Goal: Task Accomplishment & Management: Use online tool/utility

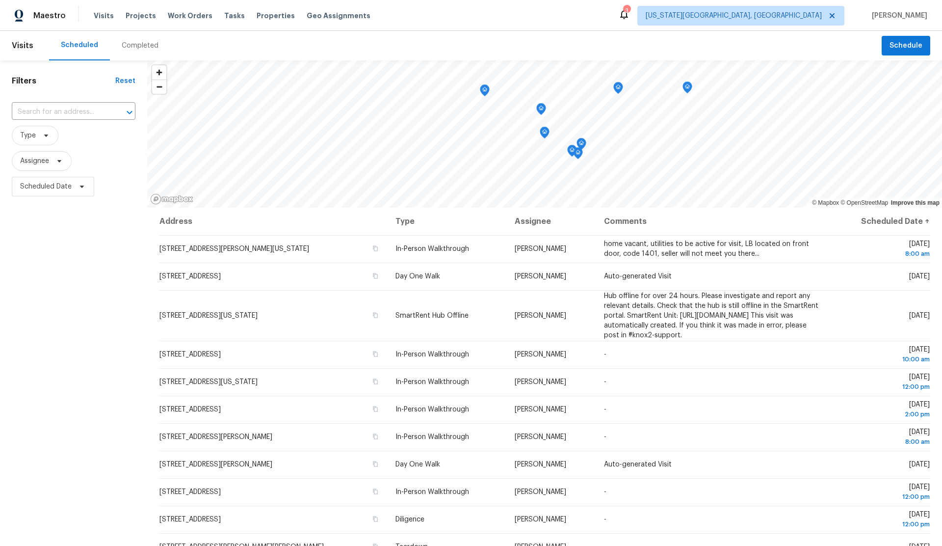
scroll to position [1, 0]
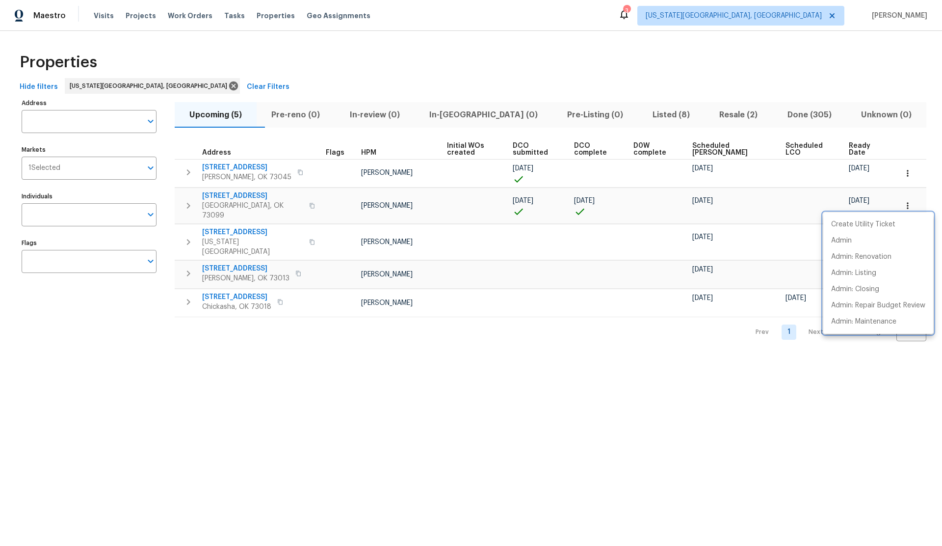
drag, startPoint x: 0, startPoint y: 0, endPoint x: 272, endPoint y: 202, distance: 339.3
click at [272, 202] on div at bounding box center [471, 273] width 942 height 546
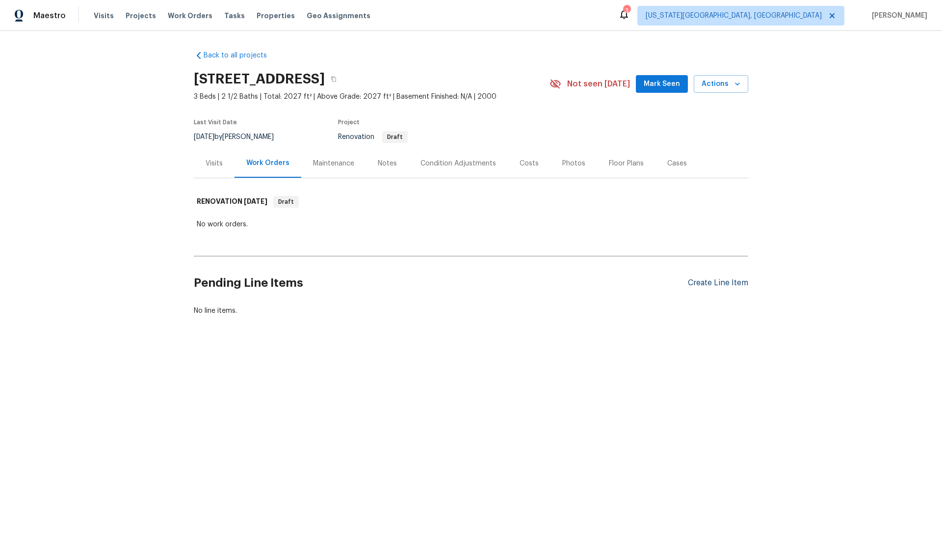
click at [705, 283] on div "Create Line Item" at bounding box center [718, 282] width 60 height 9
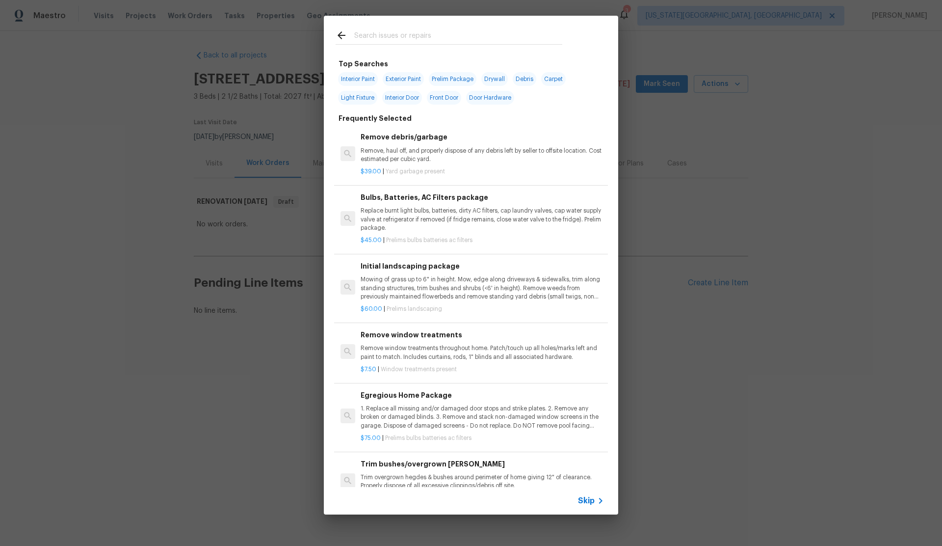
click at [385, 33] on input "text" at bounding box center [458, 36] width 208 height 15
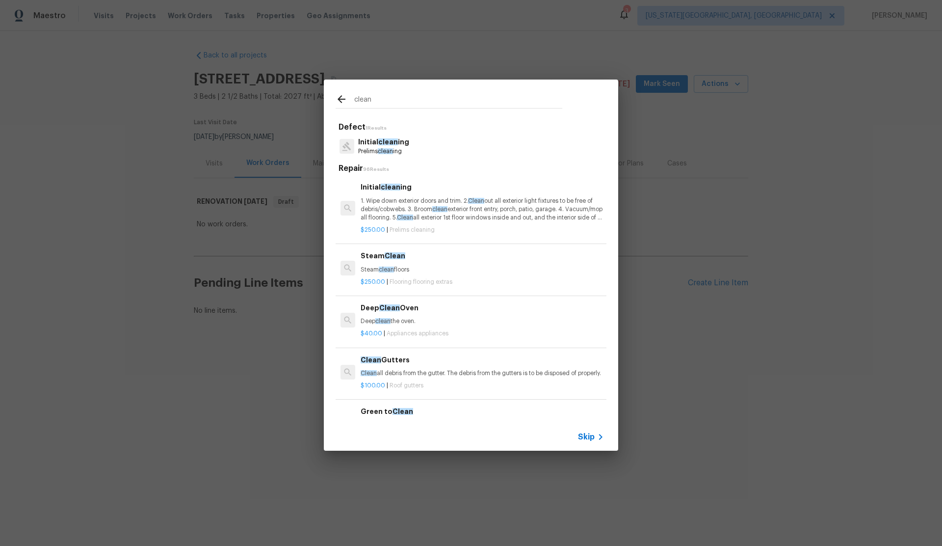
type input "clean"
click at [396, 200] on p "1. Wipe down exterior doors and trim. 2. Clean out all exterior light fixtures …" at bounding box center [482, 209] width 243 height 25
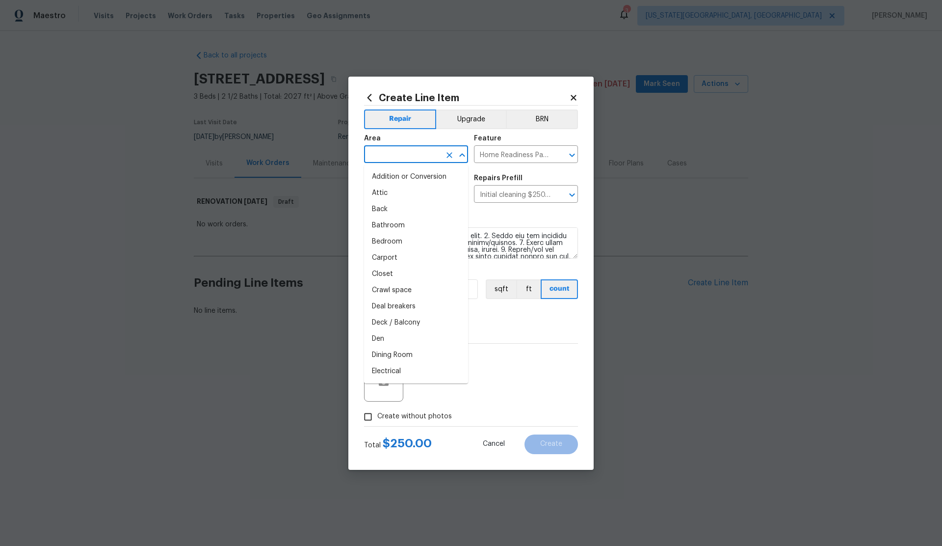
click at [399, 155] on input "text" at bounding box center [402, 155] width 77 height 15
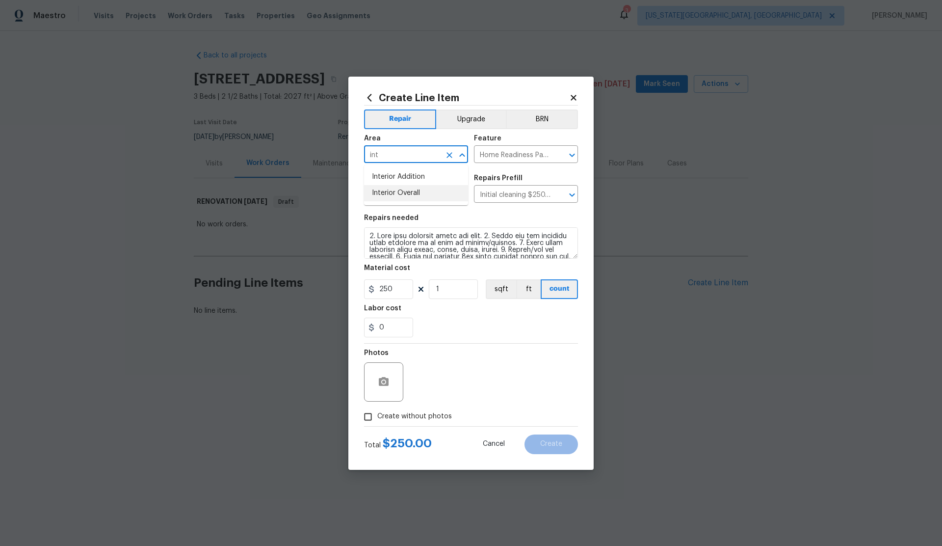
click at [393, 191] on li "Interior Overall" at bounding box center [416, 193] width 104 height 16
type input "Interior Overall"
drag, startPoint x: 369, startPoint y: 417, endPoint x: 408, endPoint y: 401, distance: 42.2
click at [386, 411] on label "Create without photos" at bounding box center [405, 416] width 93 height 19
click at [377, 411] on input "Create without photos" at bounding box center [368, 416] width 19 height 19
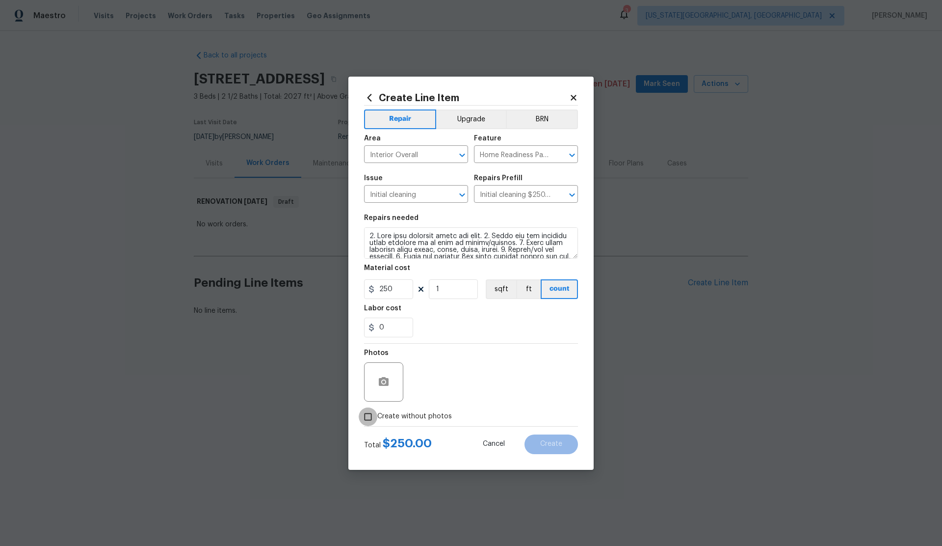
checkbox input "true"
click at [485, 381] on textarea at bounding box center [494, 381] width 167 height 39
type textarea "."
click at [556, 445] on span "Create" at bounding box center [551, 443] width 22 height 7
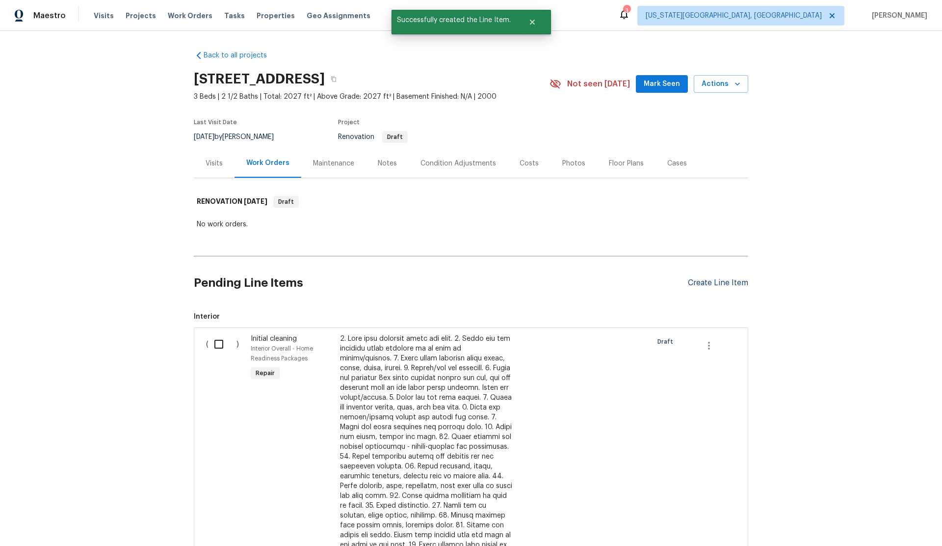
click at [701, 281] on div "Create Line Item" at bounding box center [718, 282] width 60 height 9
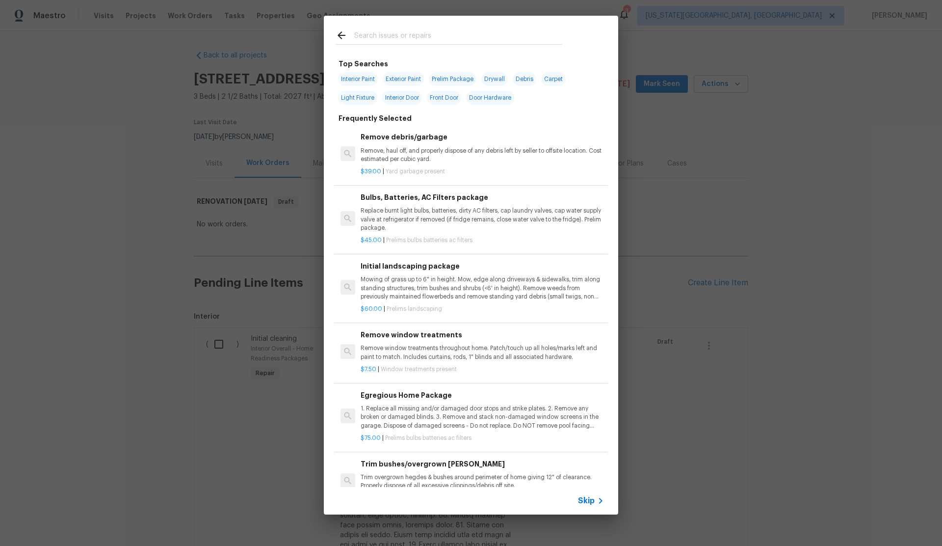
click at [361, 35] on input "text" at bounding box center [458, 36] width 208 height 15
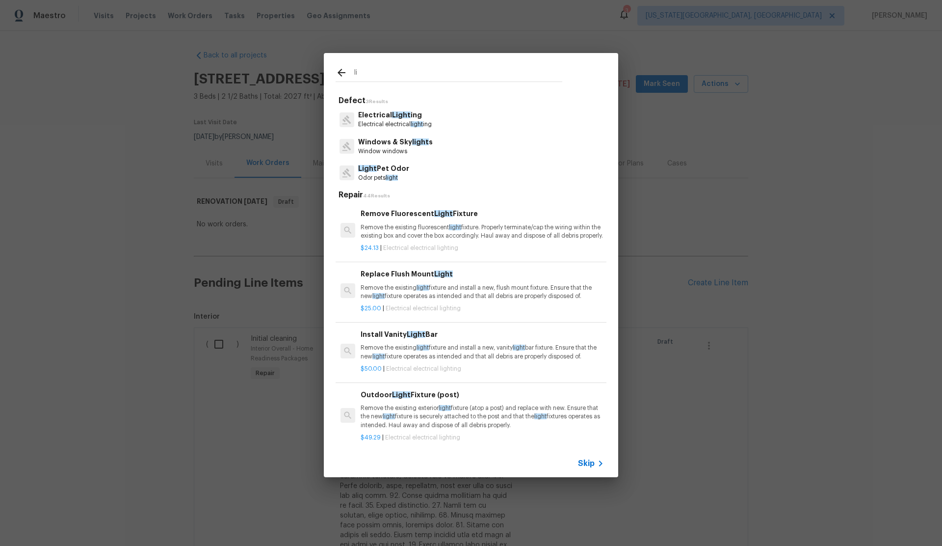
type input "l"
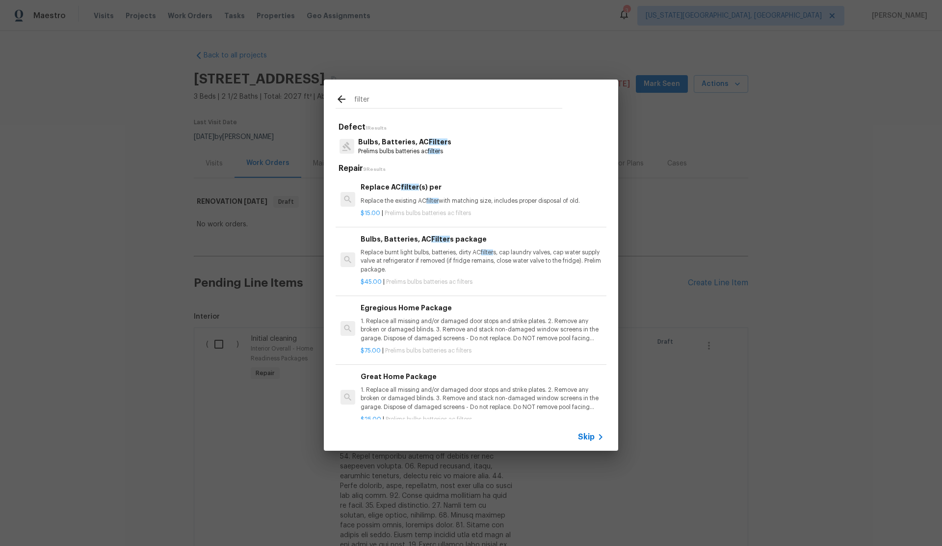
type input "filter"
click at [412, 319] on p "1. Replace all missing and/or damaged door stops and strike plates. 2. Remove a…" at bounding box center [482, 329] width 243 height 25
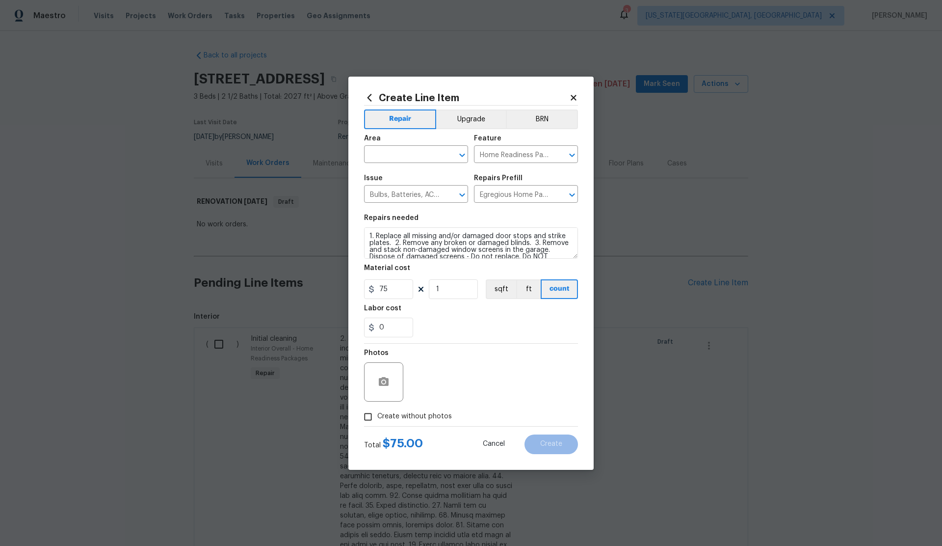
drag, startPoint x: 369, startPoint y: 415, endPoint x: 425, endPoint y: 393, distance: 59.7
click at [413, 398] on div "Photos Create without photos" at bounding box center [471, 385] width 214 height 82
drag, startPoint x: 367, startPoint y: 416, endPoint x: 393, endPoint y: 405, distance: 27.7
click at [371, 413] on input "Create without photos" at bounding box center [368, 416] width 19 height 19
checkbox input "true"
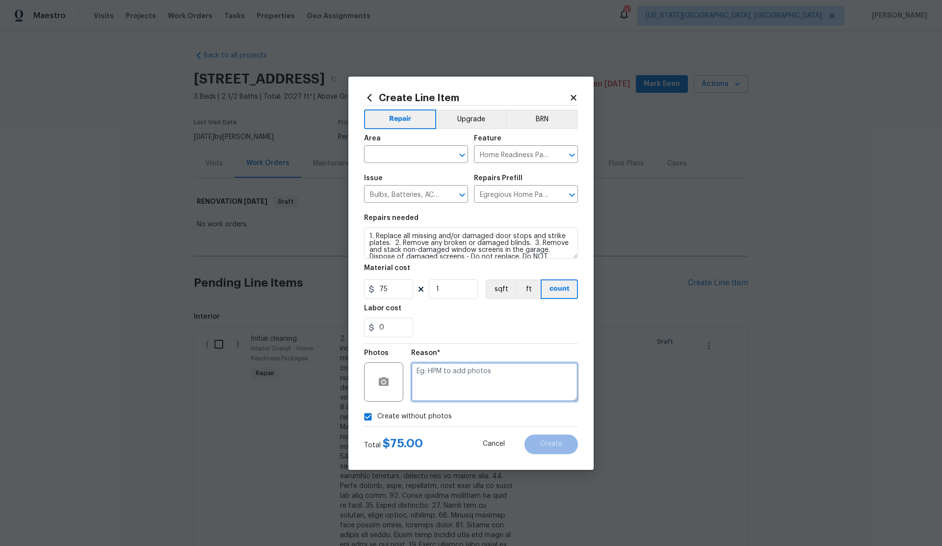
click at [456, 381] on textarea at bounding box center [494, 381] width 167 height 39
type textarea "."
click at [397, 157] on input "text" at bounding box center [402, 155] width 77 height 15
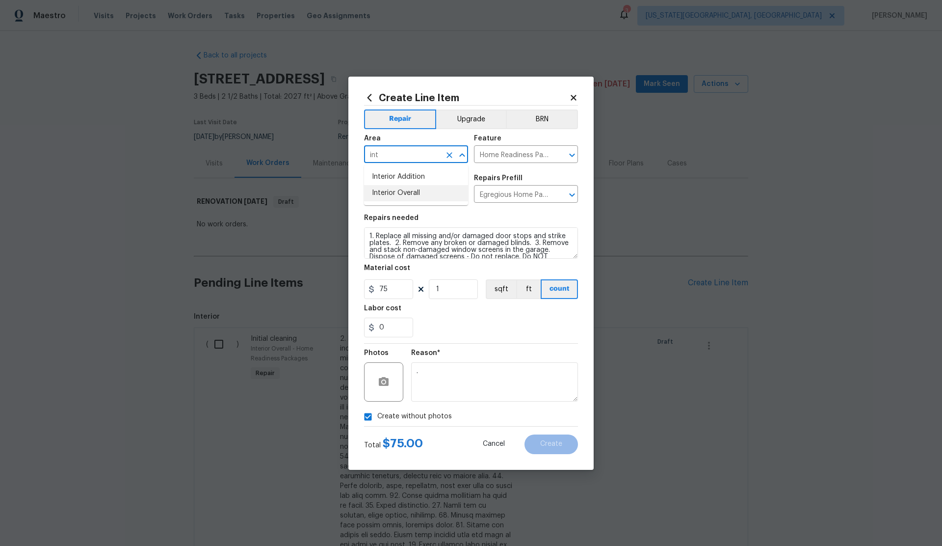
drag, startPoint x: 397, startPoint y: 194, endPoint x: 435, endPoint y: 241, distance: 60.0
click at [397, 194] on li "Interior Overall" at bounding box center [416, 193] width 104 height 16
type input "Interior Overall"
click at [551, 447] on span "Create" at bounding box center [551, 443] width 22 height 7
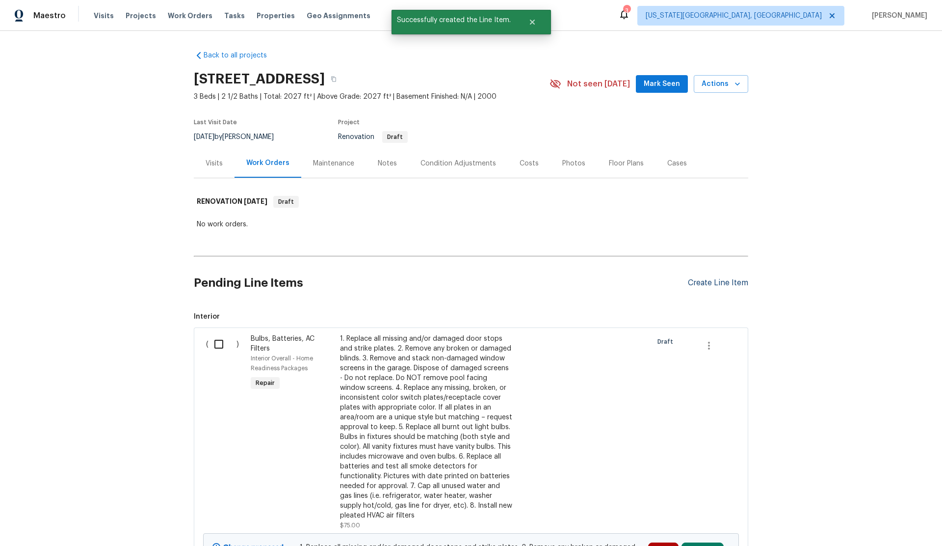
click at [710, 280] on div "Create Line Item" at bounding box center [718, 282] width 60 height 9
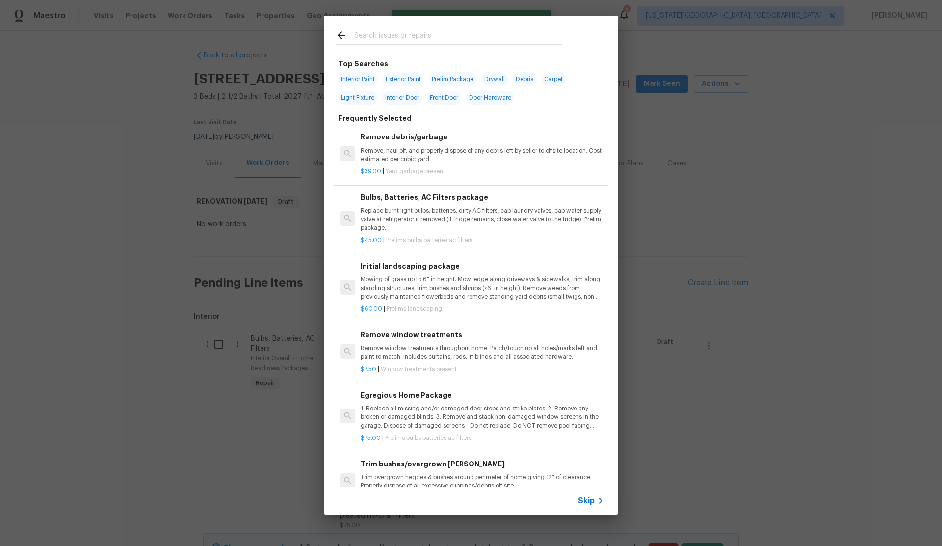
click at [385, 35] on input "text" at bounding box center [458, 36] width 208 height 15
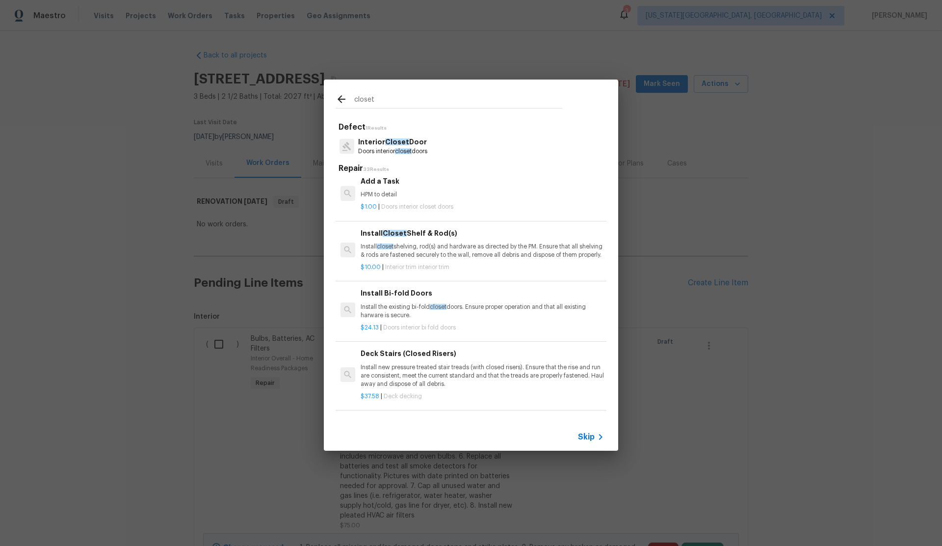
scroll to position [335, 0]
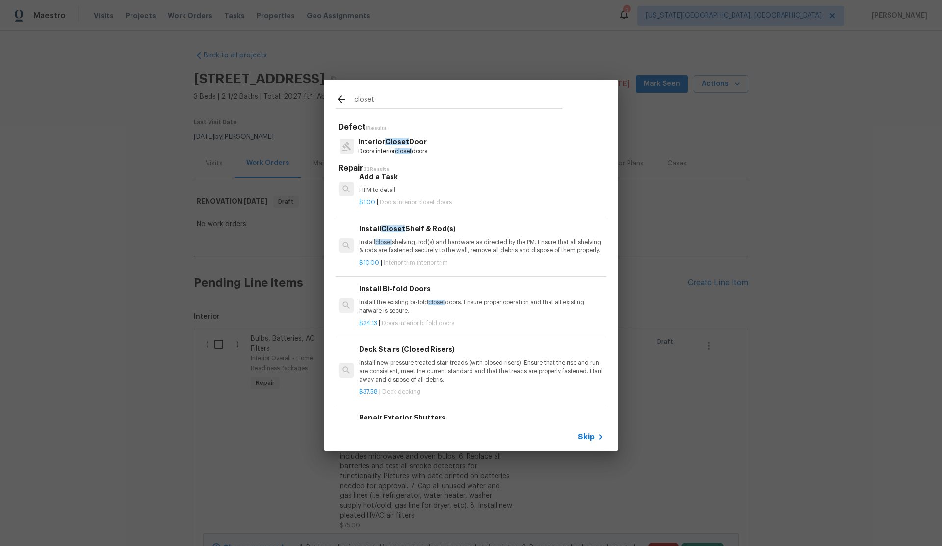
type input "closet"
click at [444, 247] on p "Install closet shelving, rod(s) and hardware as directed by the PM. Ensure that…" at bounding box center [480, 246] width 243 height 17
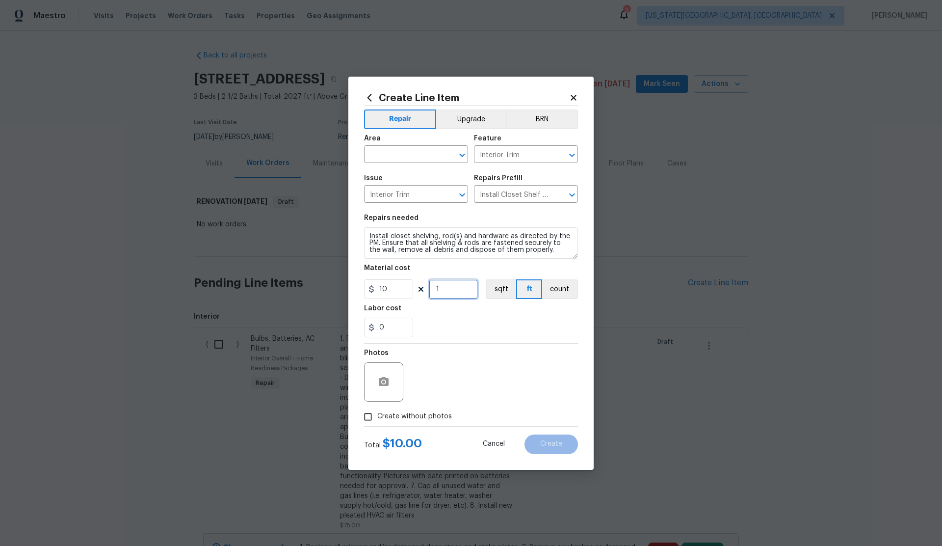
drag, startPoint x: 447, startPoint y: 288, endPoint x: 421, endPoint y: 290, distance: 25.6
click at [421, 290] on div "10 1 sqft ft count" at bounding box center [471, 289] width 214 height 20
type input "3"
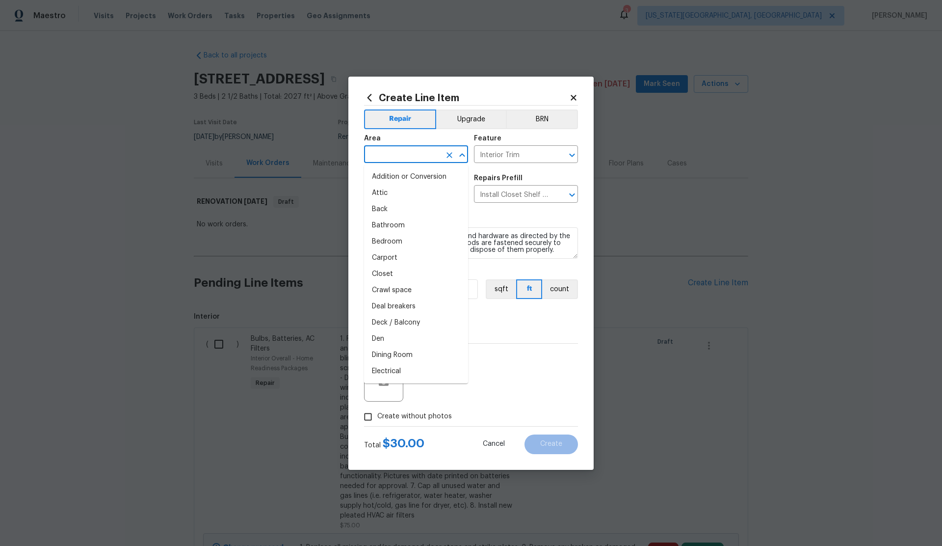
click at [390, 158] on input "text" at bounding box center [402, 155] width 77 height 15
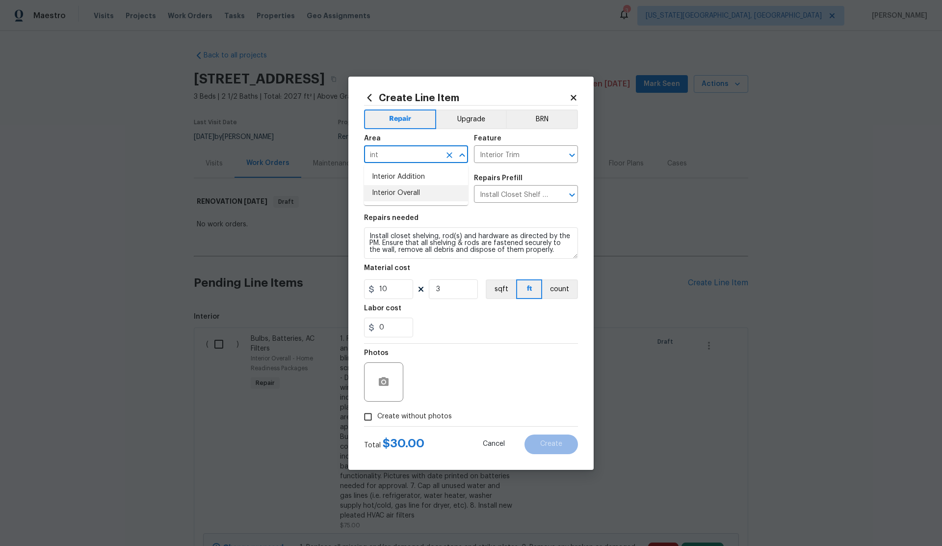
click at [401, 190] on li "Interior Overall" at bounding box center [416, 193] width 104 height 16
type input "Interior Overall"
click at [370, 236] on textarea "Install closet shelving, rod(s) and hardware as directed by the PM. Ensure that…" at bounding box center [471, 242] width 214 height 31
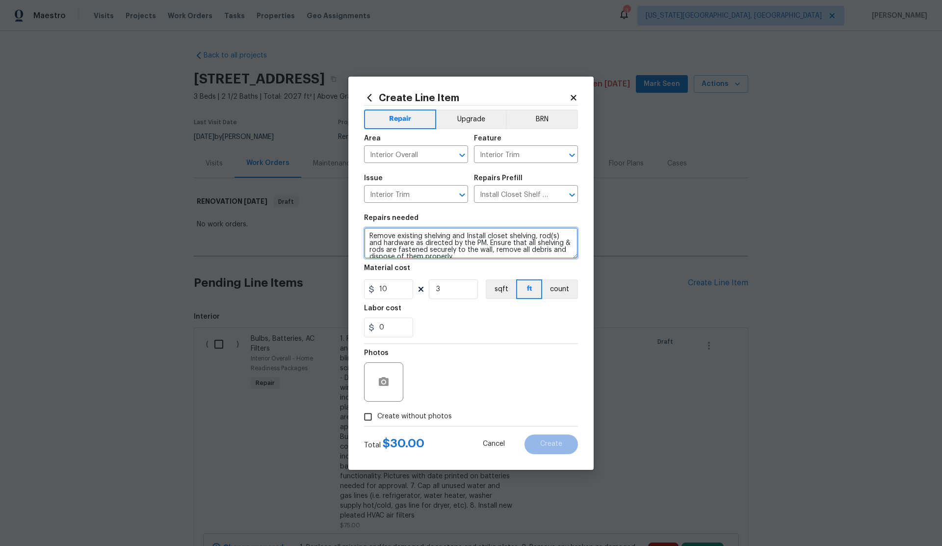
type textarea "Remove existing shelving and Install closet shelving, rod(s) and hardware as di…"
drag, startPoint x: 446, startPoint y: 289, endPoint x: 435, endPoint y: 291, distance: 11.1
click at [435, 291] on input "3" at bounding box center [453, 289] width 49 height 20
type input "5"
drag, startPoint x: 368, startPoint y: 417, endPoint x: 403, endPoint y: 403, distance: 37.6
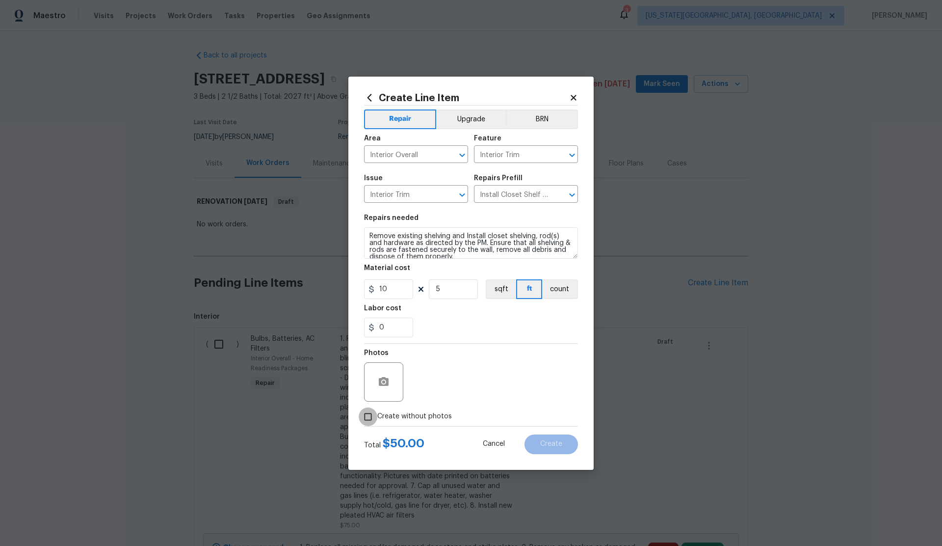
click at [382, 411] on label "Create without photos" at bounding box center [405, 416] width 93 height 19
click at [377, 411] on input "Create without photos" at bounding box center [368, 416] width 19 height 19
checkbox input "true"
click at [460, 381] on textarea at bounding box center [494, 381] width 167 height 39
type textarea "."
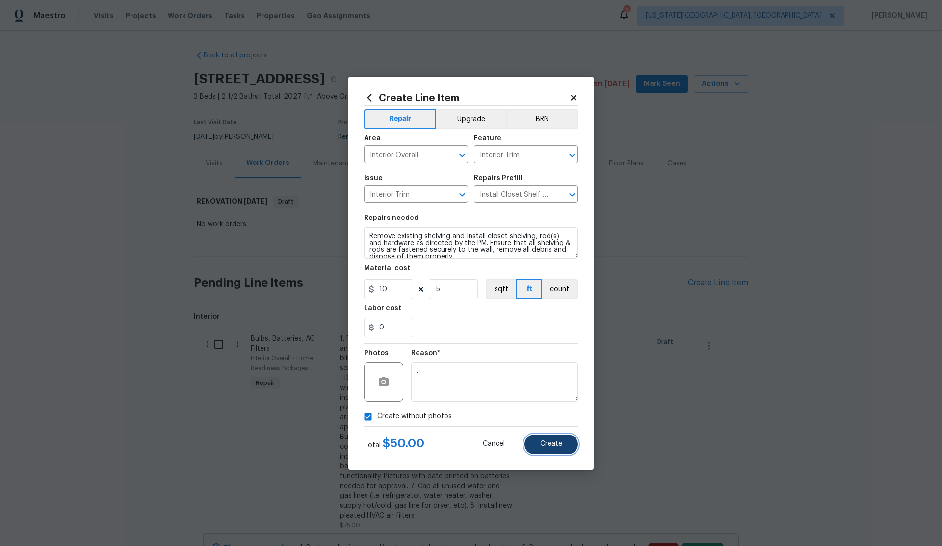
click at [550, 441] on span "Create" at bounding box center [551, 443] width 22 height 7
